Goal: Information Seeking & Learning: Learn about a topic

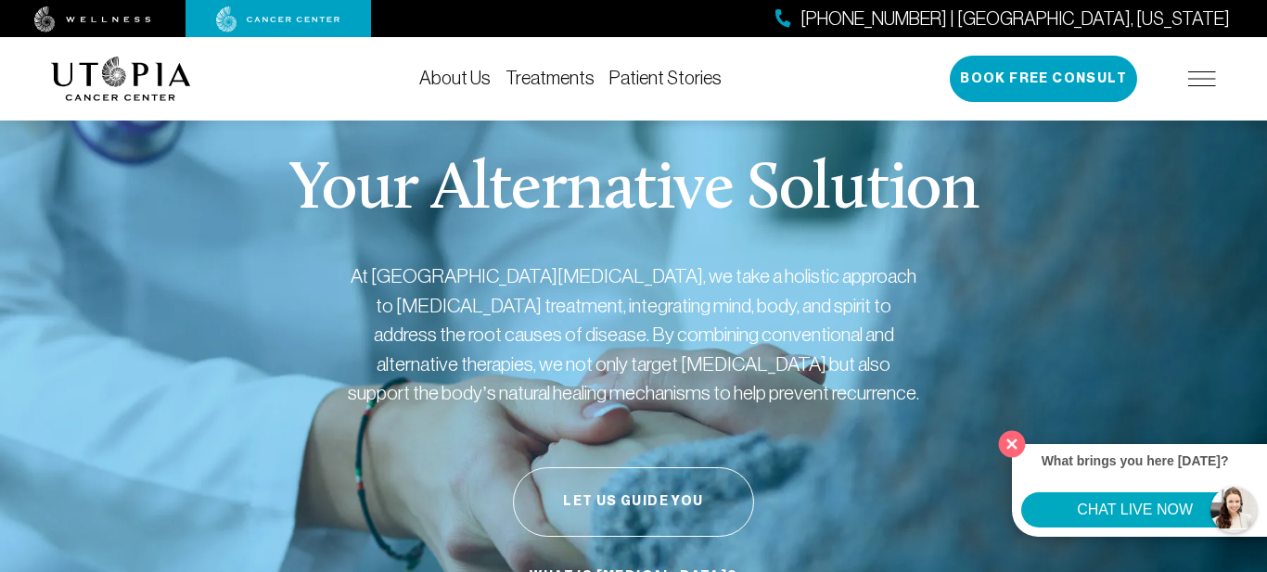
click at [1005, 449] on button "Close" at bounding box center [1013, 444] width 38 height 38
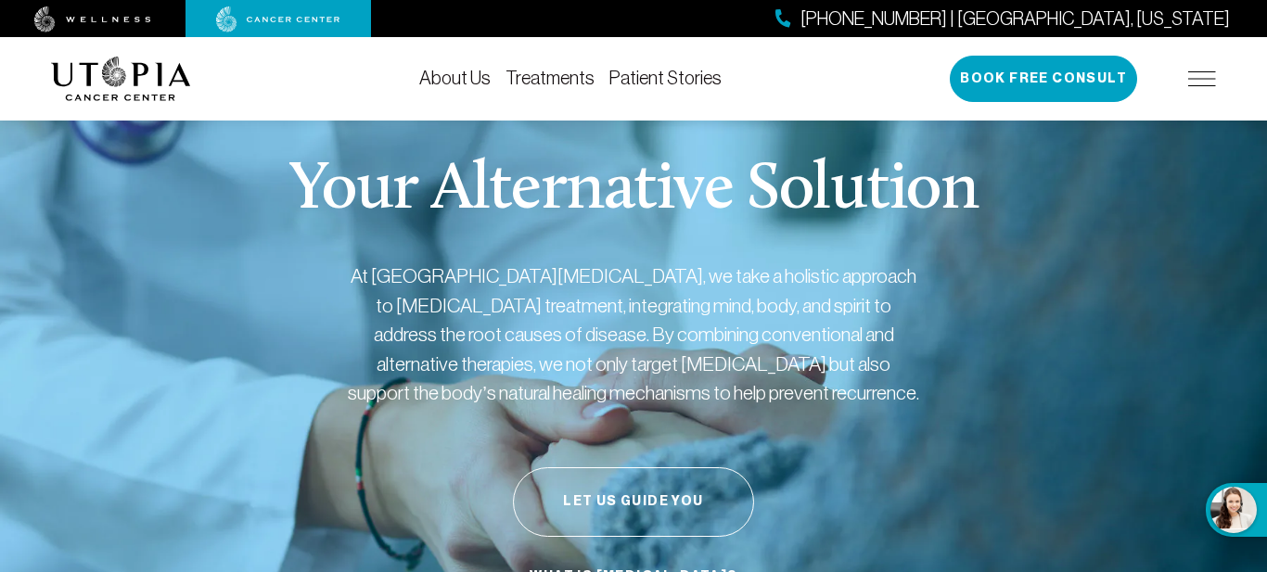
click at [1202, 82] on img at bounding box center [1203, 78] width 28 height 15
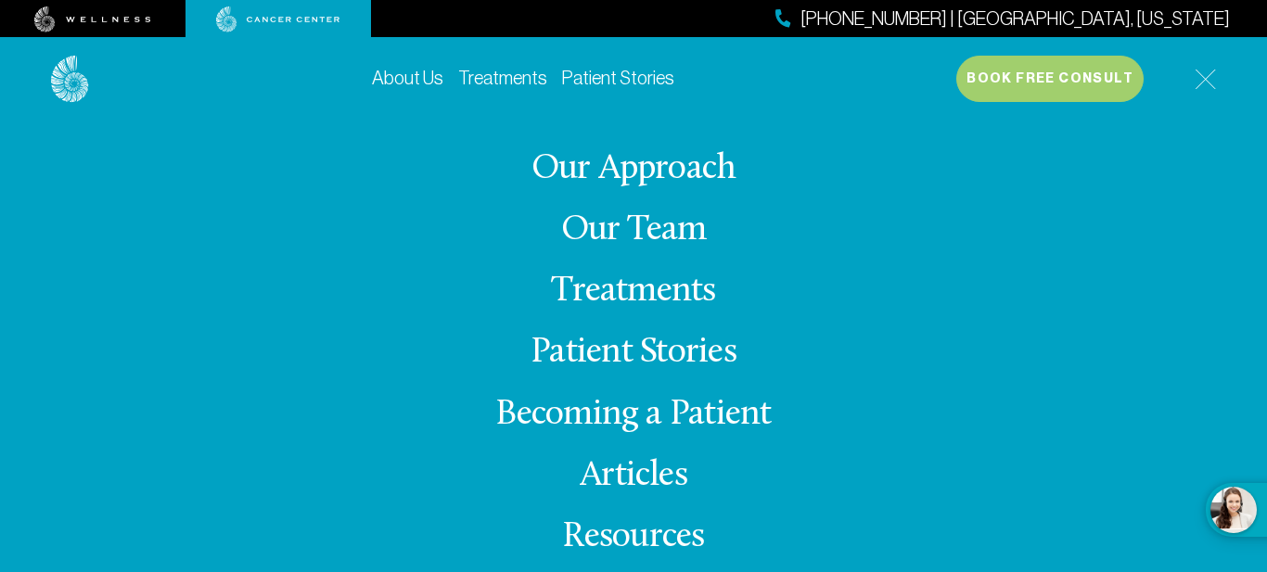
click at [681, 411] on link "Becoming a Patient" at bounding box center [633, 415] width 276 height 36
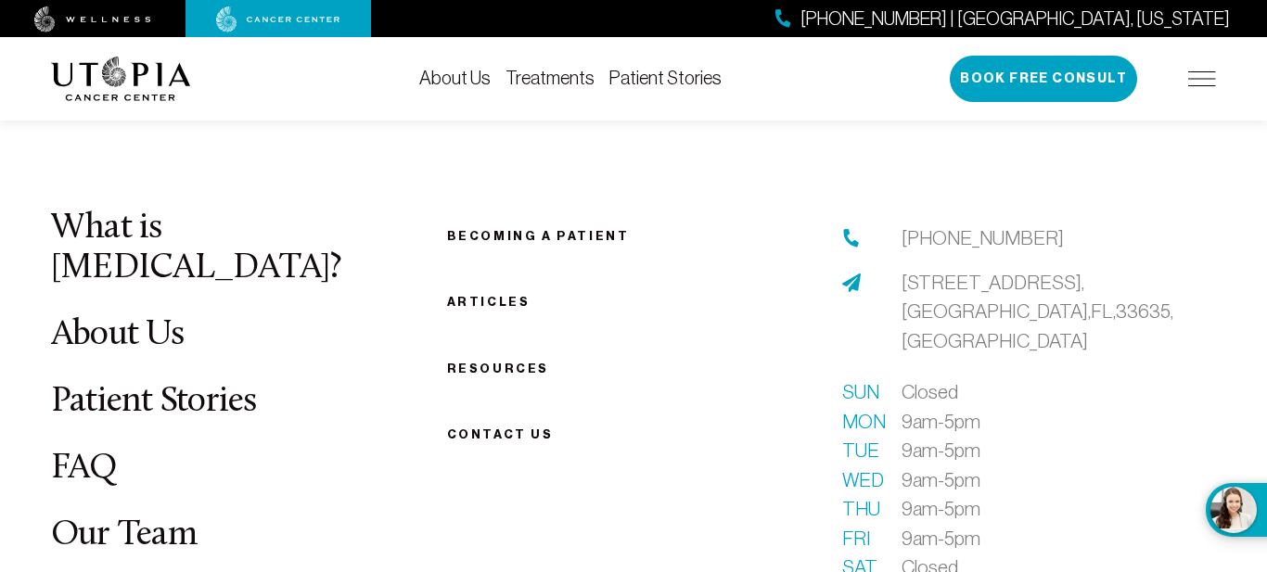
scroll to position [2520, 0]
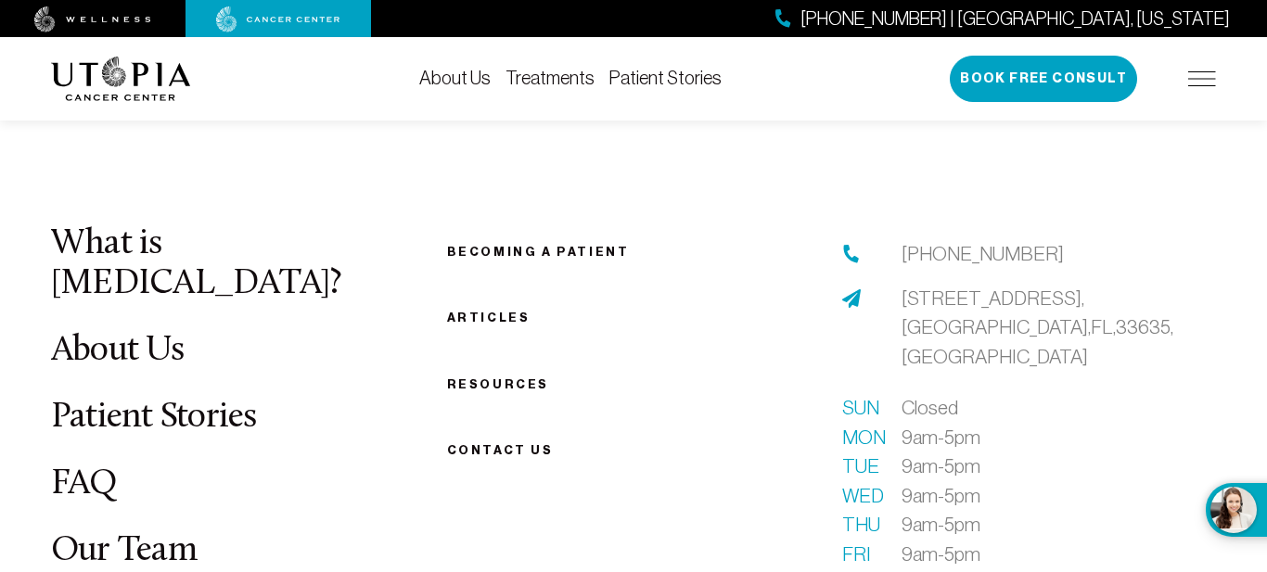
click at [528, 247] on link "Becoming a patient" at bounding box center [538, 252] width 183 height 14
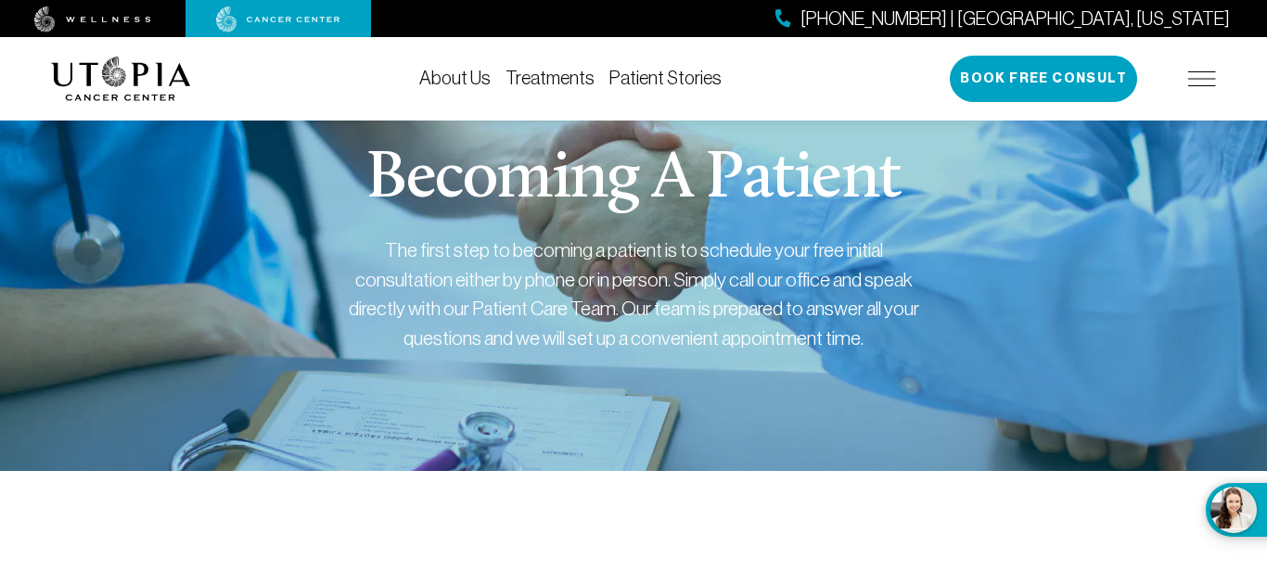
scroll to position [0, 0]
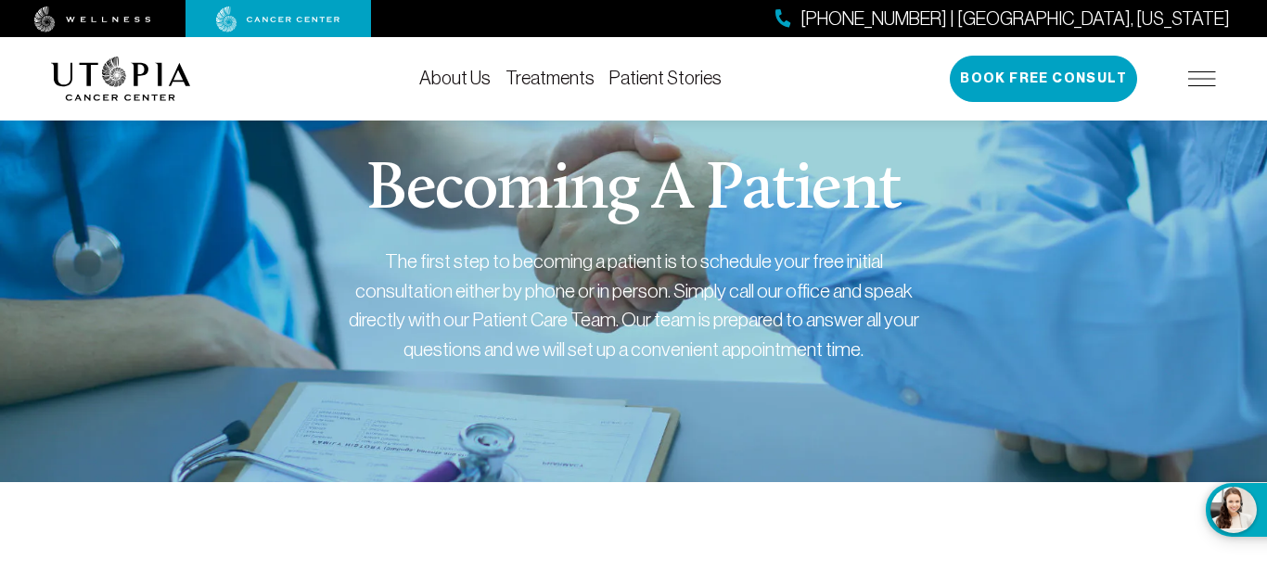
click at [1202, 80] on img at bounding box center [1203, 78] width 28 height 15
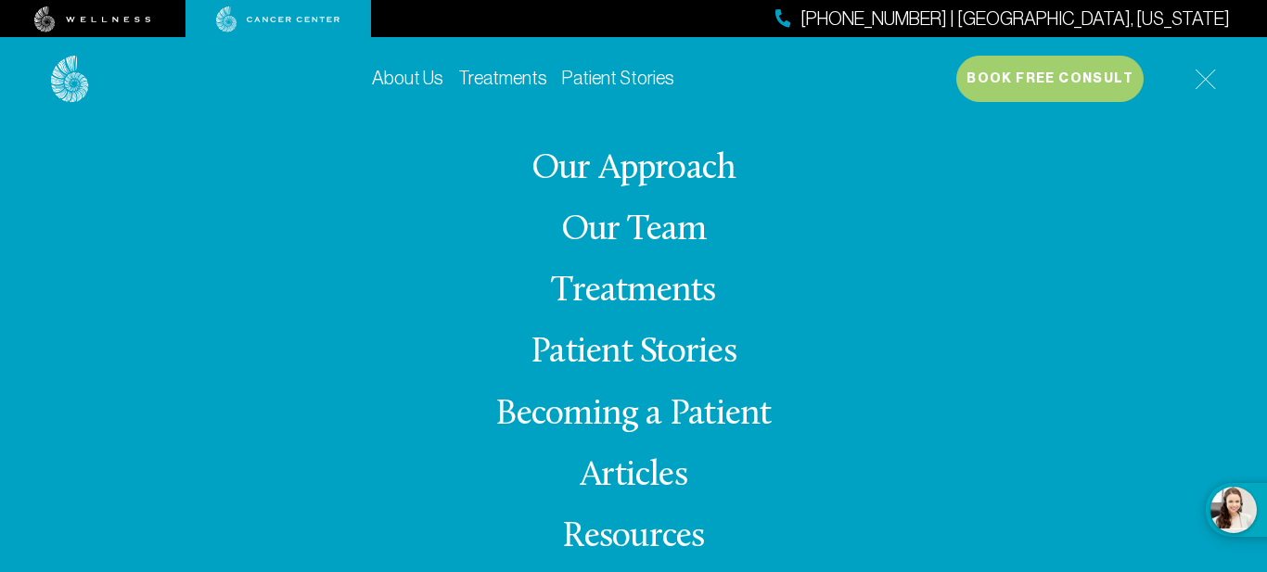
click at [686, 288] on link "Treatments" at bounding box center [633, 292] width 164 height 36
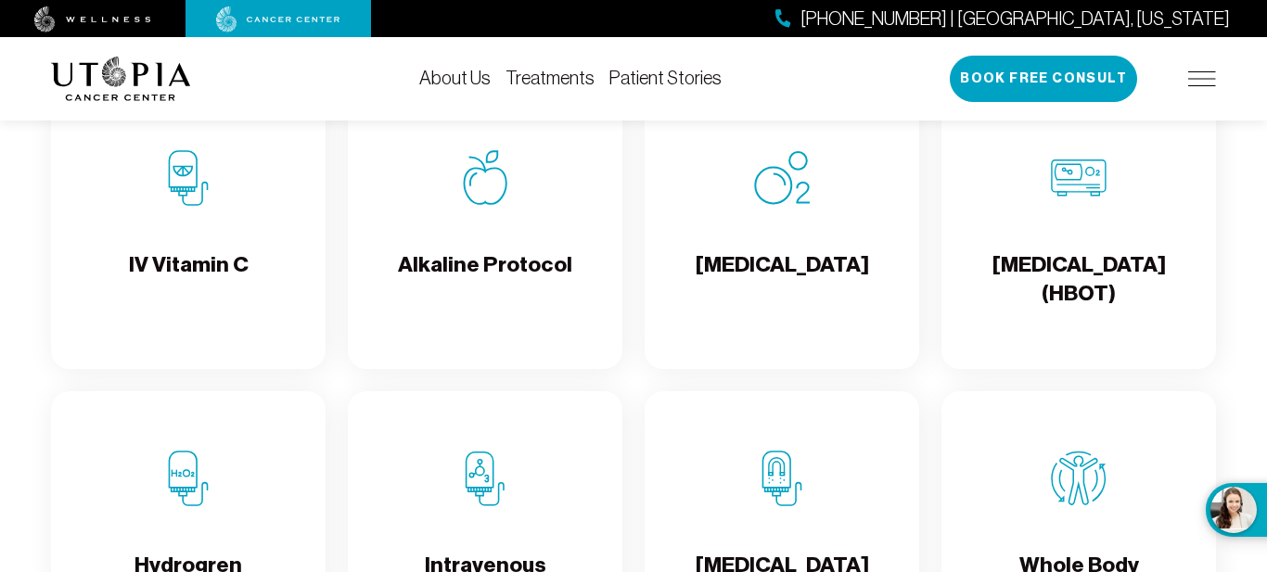
scroll to position [1922, 0]
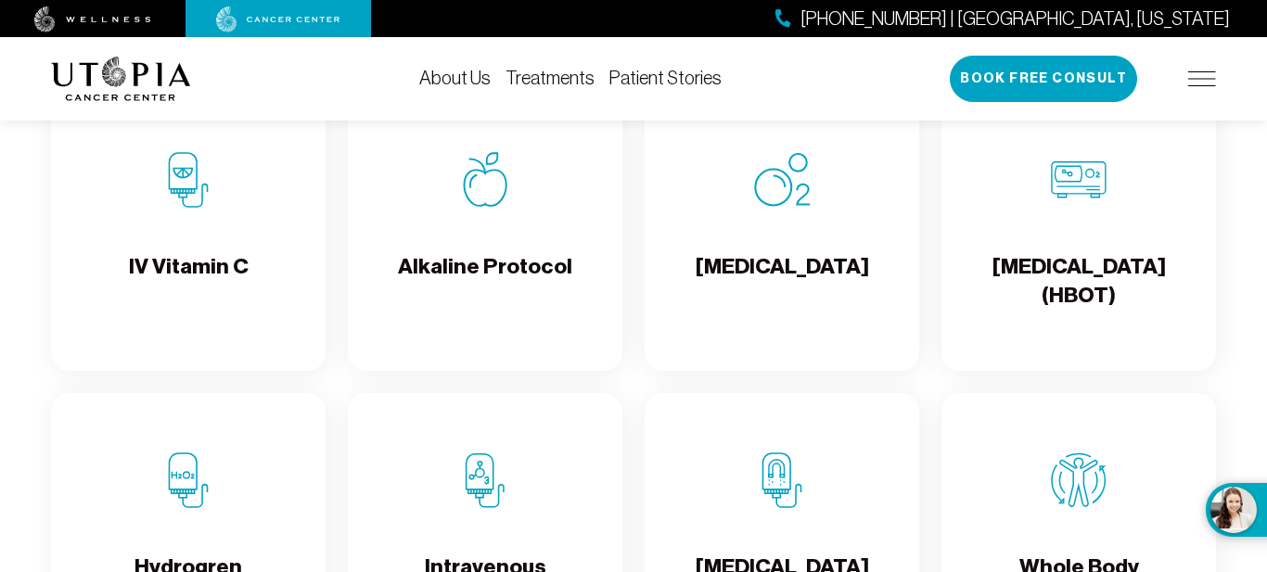
click at [196, 247] on div "IV Vitamin C" at bounding box center [188, 232] width 275 height 278
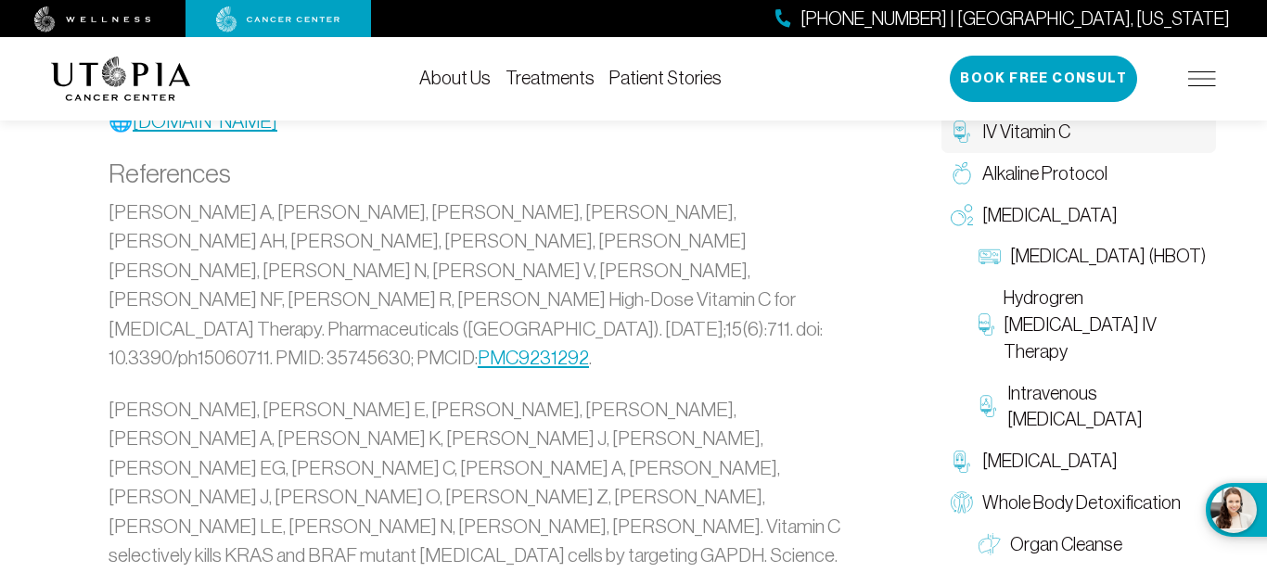
scroll to position [4231, 0]
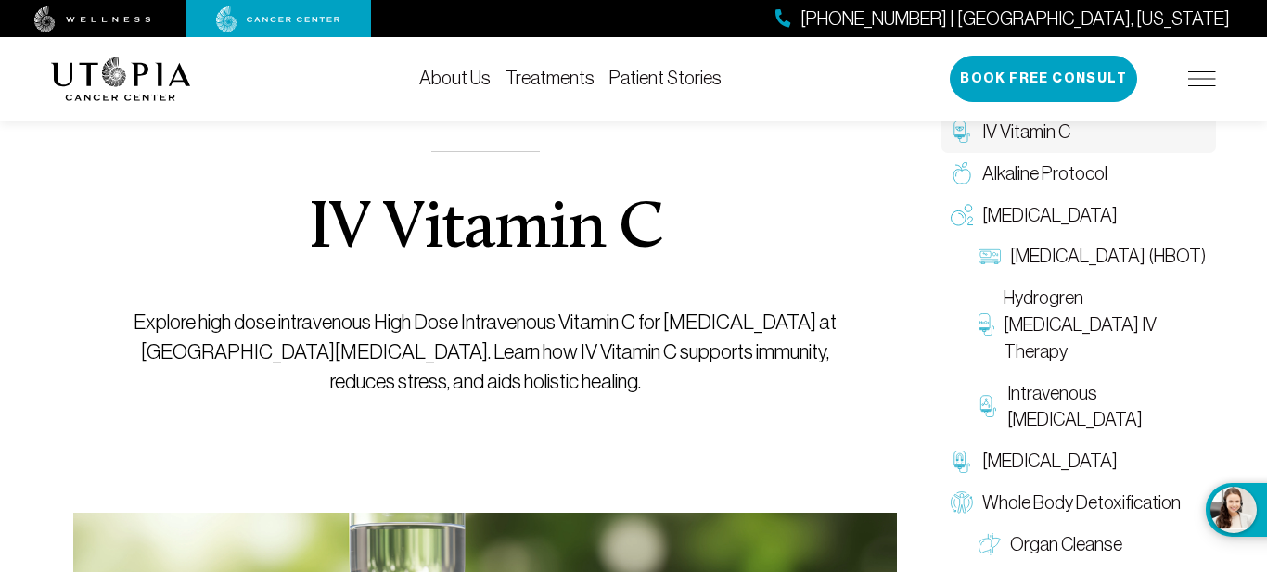
scroll to position [0, 0]
